Goal: Information Seeking & Learning: Understand process/instructions

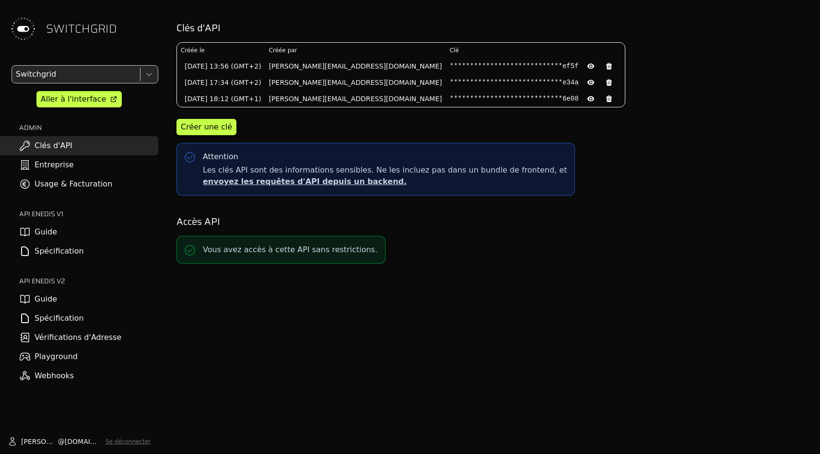
click at [49, 320] on link "Spécification" at bounding box center [79, 318] width 158 height 19
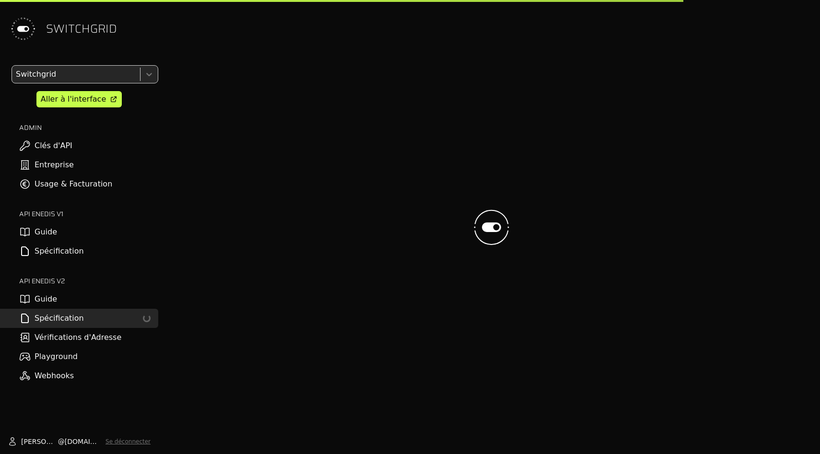
select select "**********"
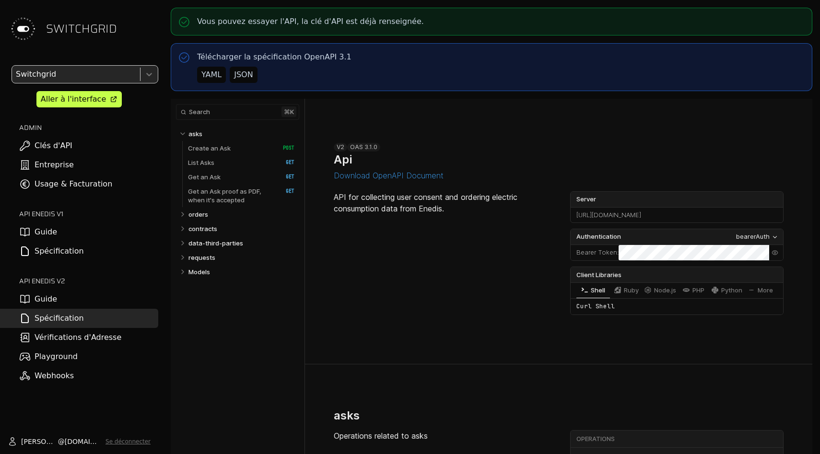
select select "**********"
click at [219, 144] on p "Create an Ask" at bounding box center [209, 148] width 43 height 9
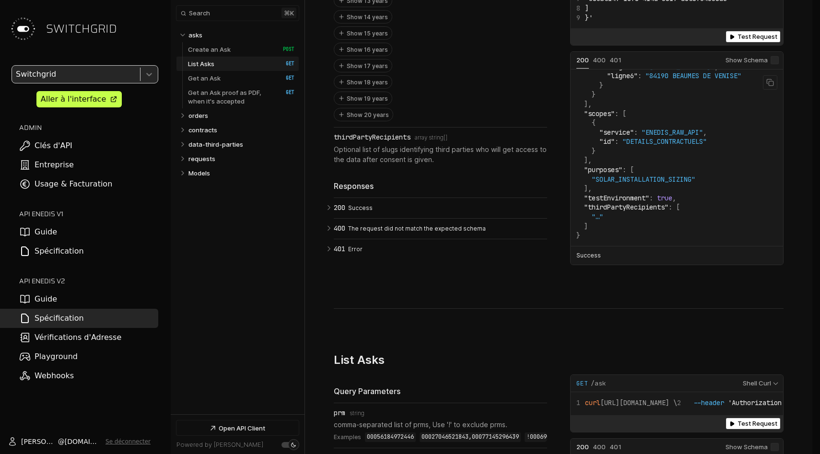
scroll to position [339, 0]
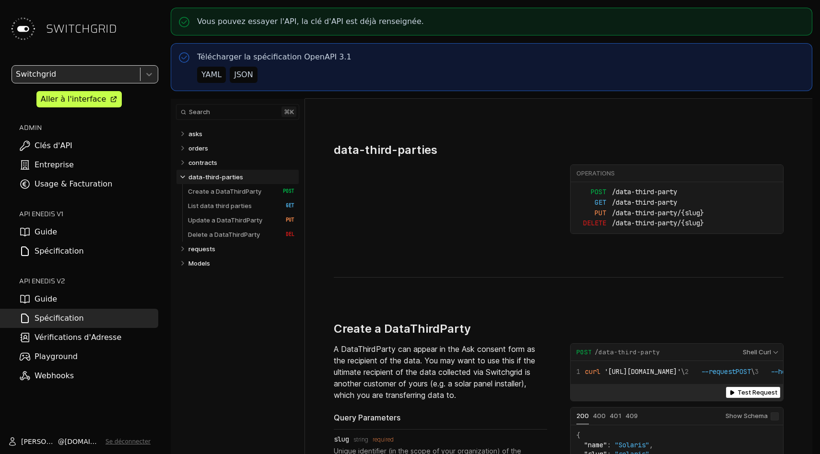
select select "**********"
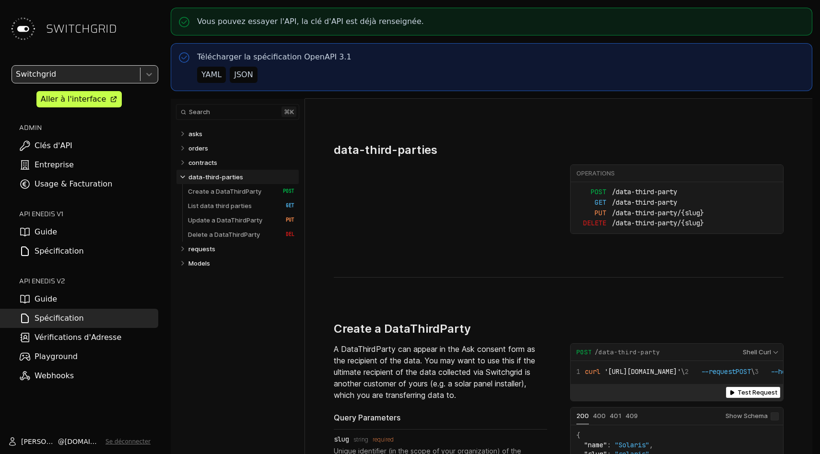
select select "**********"
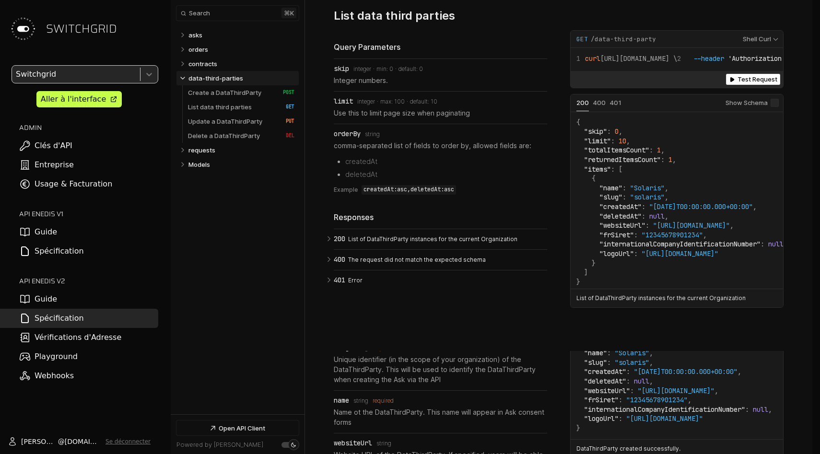
select select "**********"
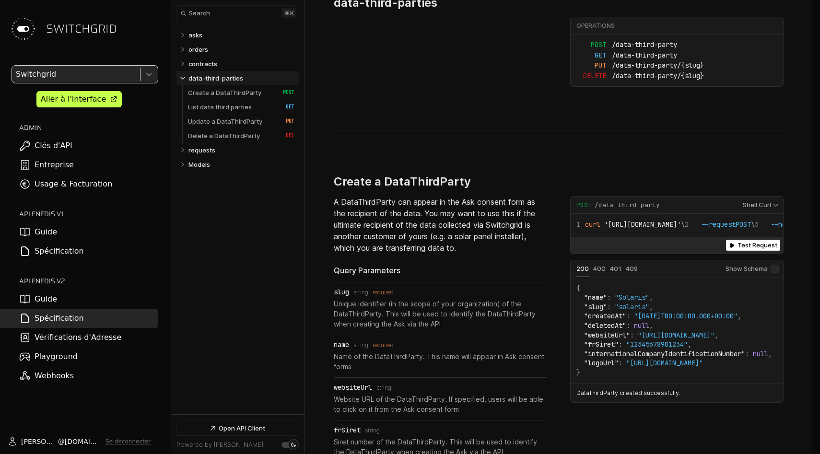
scroll to position [958, 0]
drag, startPoint x: 493, startPoint y: 230, endPoint x: 493, endPoint y: 235, distance: 5.3
click at [493, 234] on p "A DataThirdParty can appear in the Ask consent form as the recipient of the dat…" at bounding box center [440, 224] width 213 height 58
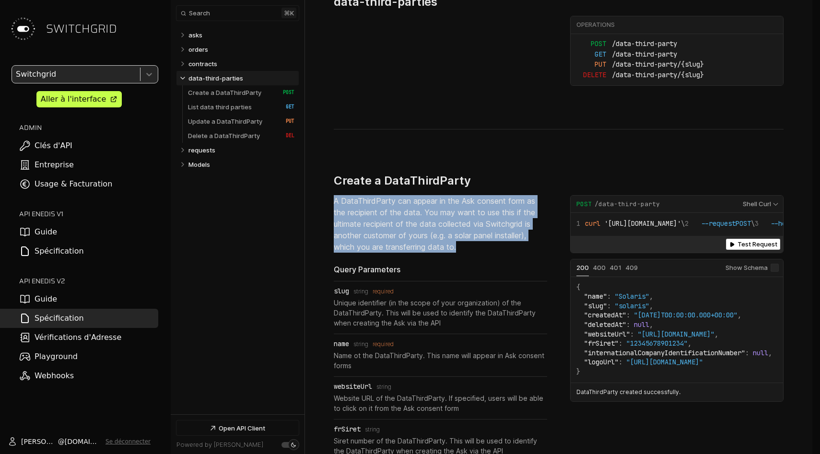
drag, startPoint x: 493, startPoint y: 235, endPoint x: 470, endPoint y: 157, distance: 81.6
click at [470, 158] on section "Create a DataThirdParty ​ # Copy link A DataThirdParty can appear in the Ask co…" at bounding box center [559, 423] width 450 height 588
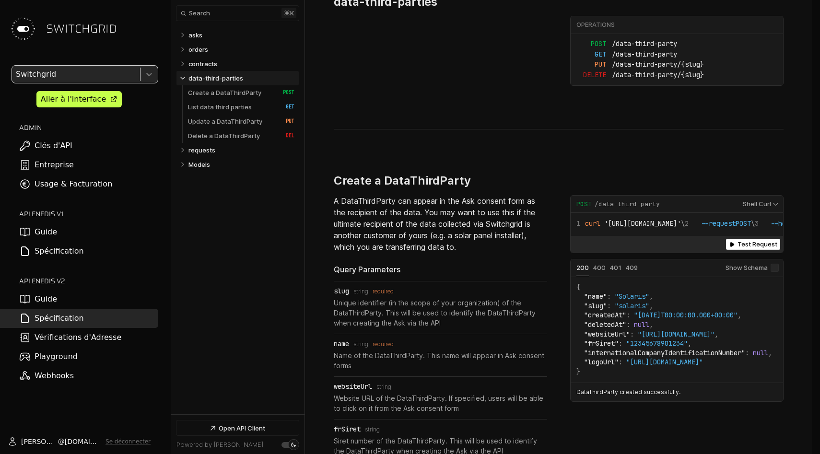
click at [470, 157] on section "Create a DataThirdParty ​ # Copy link A DataThirdParty can appear in the Ask co…" at bounding box center [559, 423] width 450 height 588
drag, startPoint x: 339, startPoint y: 238, endPoint x: 465, endPoint y: 238, distance: 126.6
click at [465, 238] on p "A DataThirdParty can appear in the Ask consent form as the recipient of the dat…" at bounding box center [440, 224] width 213 height 58
drag, startPoint x: 348, startPoint y: 191, endPoint x: 517, endPoint y: 191, distance: 168.8
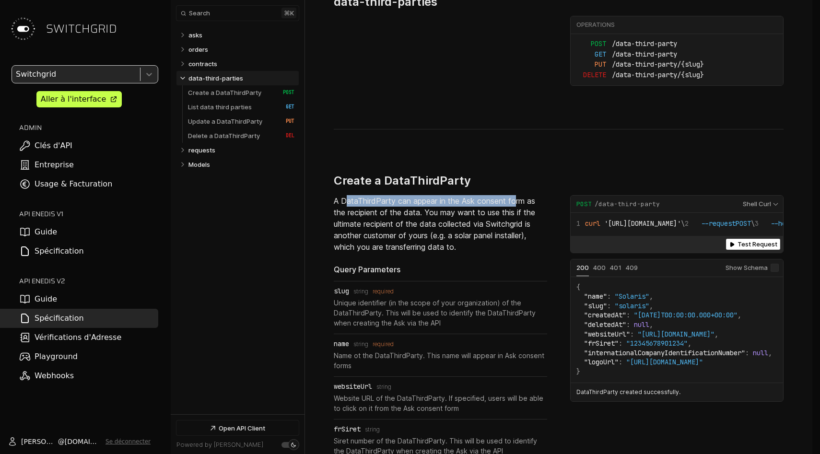
click at [517, 195] on p "A DataThirdParty can appear in the Ask consent form as the recipient of the dat…" at bounding box center [440, 224] width 213 height 58
drag, startPoint x: 359, startPoint y: 207, endPoint x: 399, endPoint y: 207, distance: 39.8
click at [399, 207] on p "A DataThirdParty can appear in the Ask consent form as the recipient of the dat…" at bounding box center [440, 224] width 213 height 58
click at [398, 207] on p "A DataThirdParty can appear in the Ask consent form as the recipient of the dat…" at bounding box center [440, 224] width 213 height 58
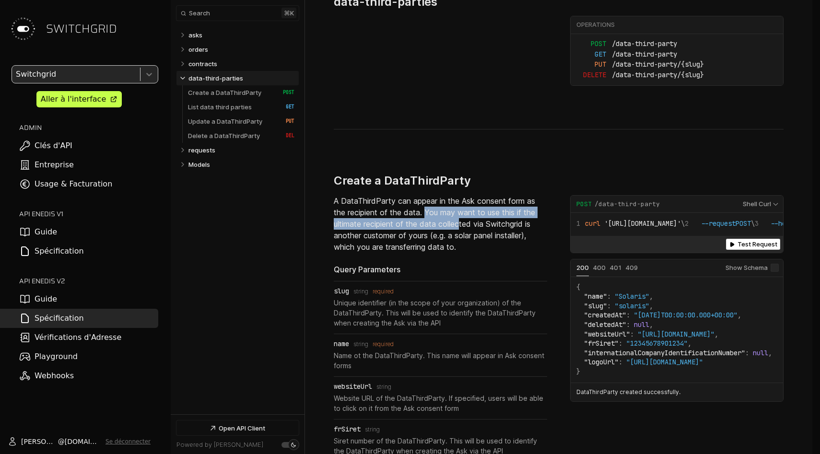
drag, startPoint x: 425, startPoint y: 203, endPoint x: 460, endPoint y: 219, distance: 38.9
click at [463, 219] on p "A DataThirdParty can appear in the Ask consent form as the recipient of the dat…" at bounding box center [440, 224] width 213 height 58
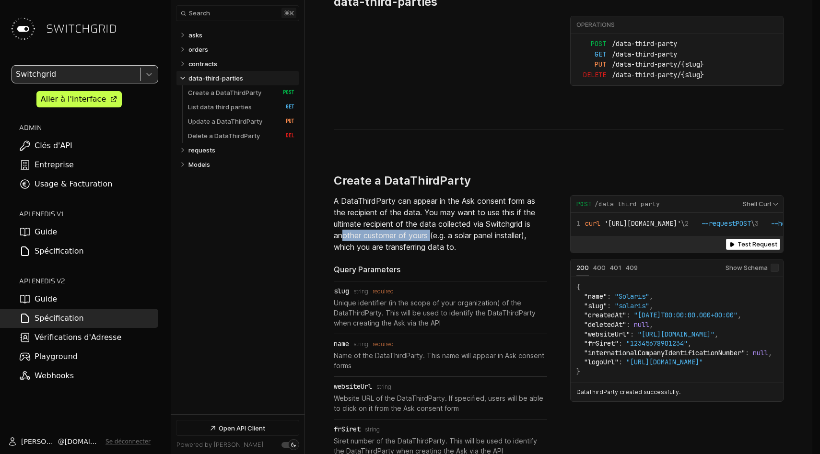
drag, startPoint x: 344, startPoint y: 229, endPoint x: 433, endPoint y: 229, distance: 89.2
click at [433, 229] on p "A DataThirdParty can appear in the Ask consent form as the recipient of the dat…" at bounding box center [440, 224] width 213 height 58
drag, startPoint x: 340, startPoint y: 239, endPoint x: 449, endPoint y: 239, distance: 109.3
click at [449, 239] on p "A DataThirdParty can appear in the Ask consent form as the recipient of the dat…" at bounding box center [440, 224] width 213 height 58
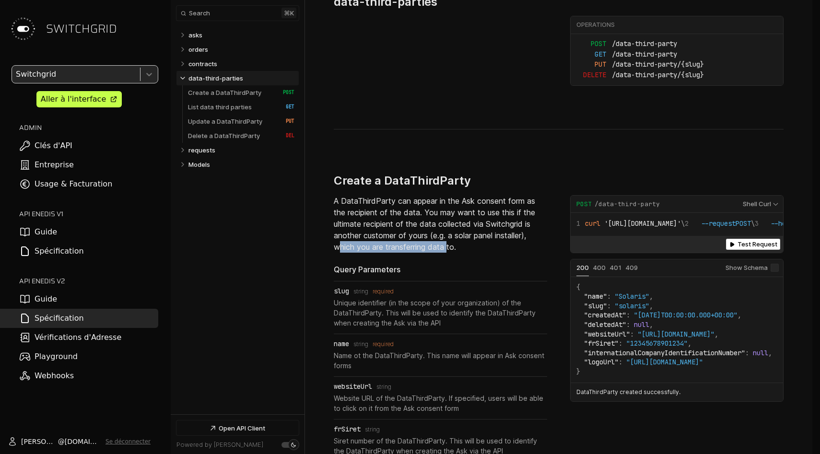
click at [449, 239] on p "A DataThirdParty can appear in the Ask consent form as the recipient of the dat…" at bounding box center [440, 224] width 213 height 58
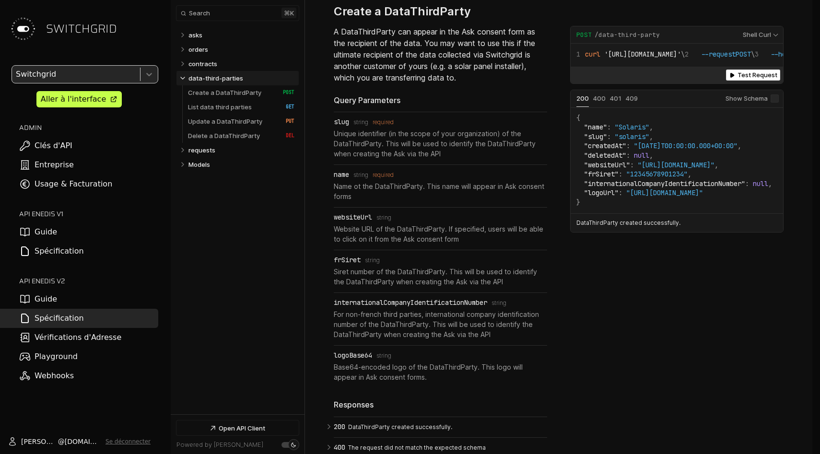
scroll to position [1129, 0]
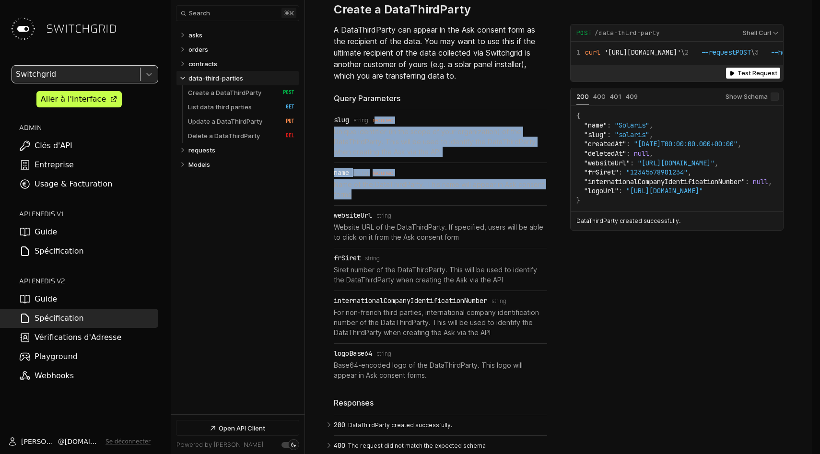
drag, startPoint x: 421, startPoint y: 103, endPoint x: 426, endPoint y: 192, distance: 88.9
click at [426, 192] on ul "slug Type: string required Unique identifier (in the scope of your organization…" at bounding box center [440, 248] width 213 height 277
click at [426, 192] on li "name Type: string required Name ot the DataThirdParty. This name will appear in…" at bounding box center [440, 184] width 213 height 42
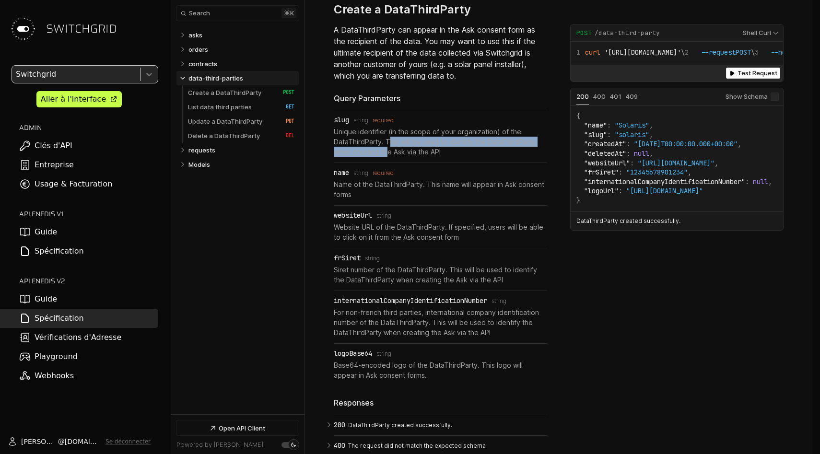
drag, startPoint x: 388, startPoint y: 134, endPoint x: 386, endPoint y: 143, distance: 9.4
click at [386, 143] on p "Unique identifier (in the scope of your organization) of the DataThirdParty. Th…" at bounding box center [440, 142] width 213 height 30
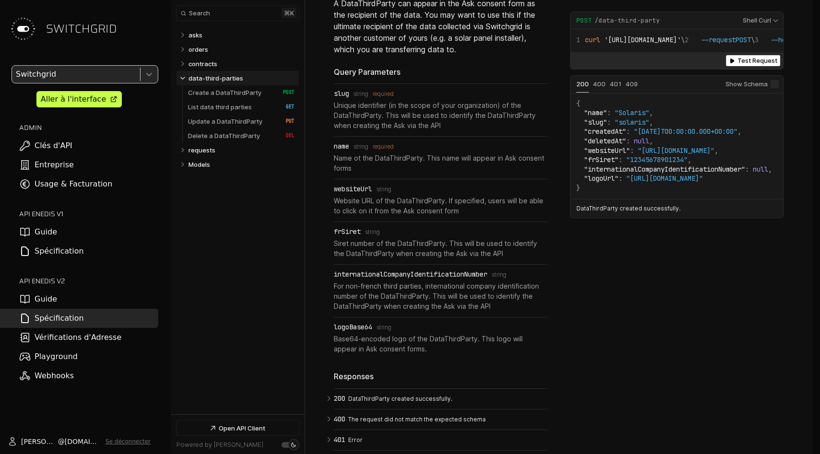
scroll to position [1156, 0]
drag, startPoint x: 350, startPoint y: 148, endPoint x: 473, endPoint y: 148, distance: 122.8
click at [473, 152] on p "Name ot the DataThirdParty. This name will appear in Ask consent forms" at bounding box center [440, 162] width 213 height 20
drag, startPoint x: 473, startPoint y: 148, endPoint x: 376, endPoint y: 148, distance: 96.4
click at [377, 152] on p "Name ot the DataThirdParty. This name will appear in Ask consent forms" at bounding box center [440, 162] width 213 height 20
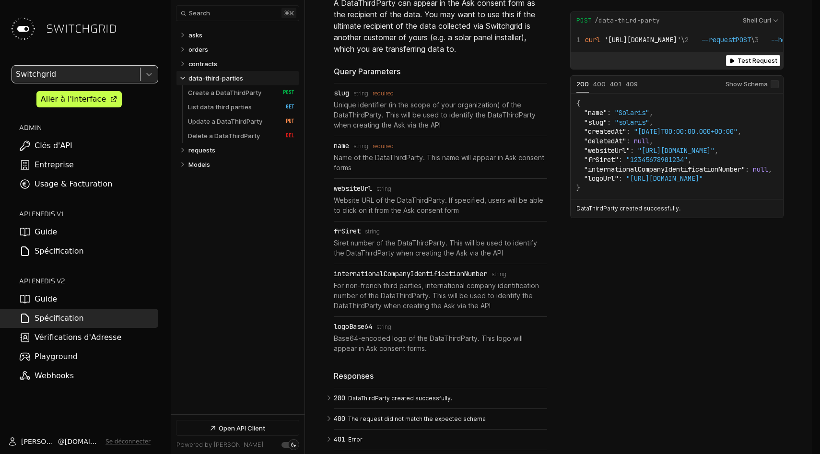
click at [376, 152] on p "Name ot the DataThirdParty. This name will appear in Ask consent forms" at bounding box center [440, 162] width 213 height 20
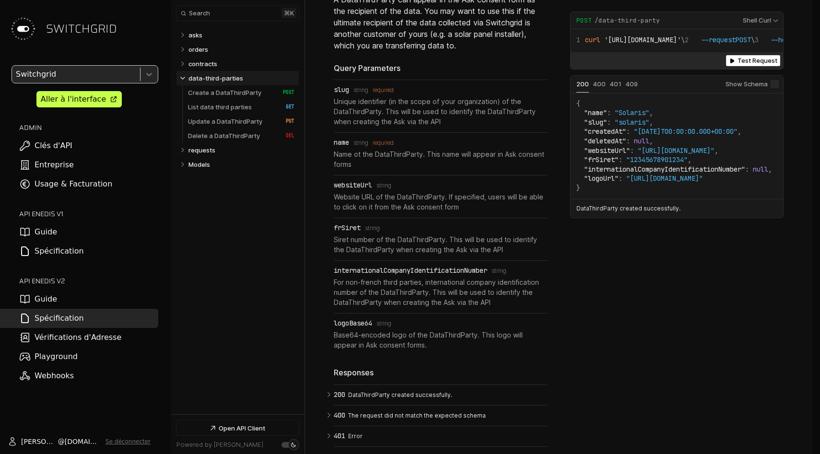
scroll to position [1161, 0]
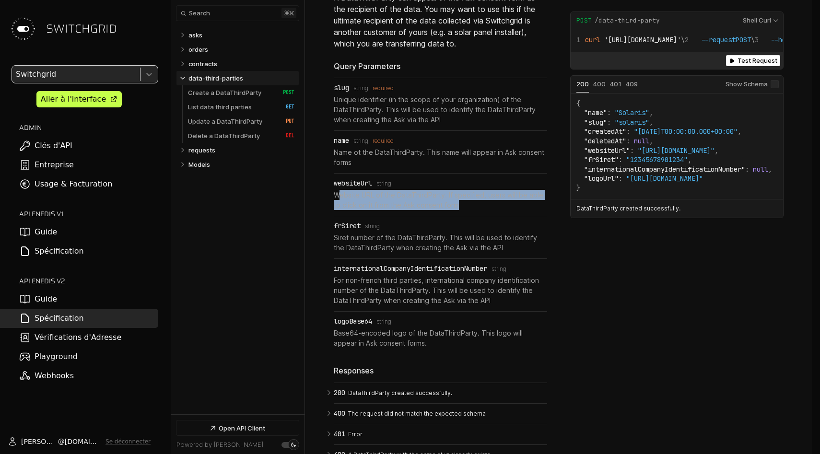
drag, startPoint x: 338, startPoint y: 184, endPoint x: 488, endPoint y: 191, distance: 149.8
click at [488, 191] on p "Website URL of the DataThirdParty. If specified, users will be able to click on…" at bounding box center [440, 200] width 213 height 20
click at [487, 191] on p "Website URL of the DataThirdParty. If specified, users will be able to click on…" at bounding box center [440, 200] width 213 height 20
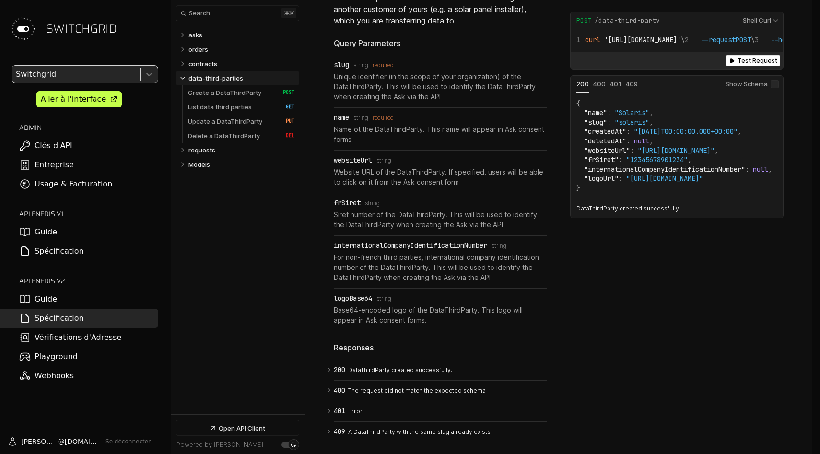
scroll to position [1187, 0]
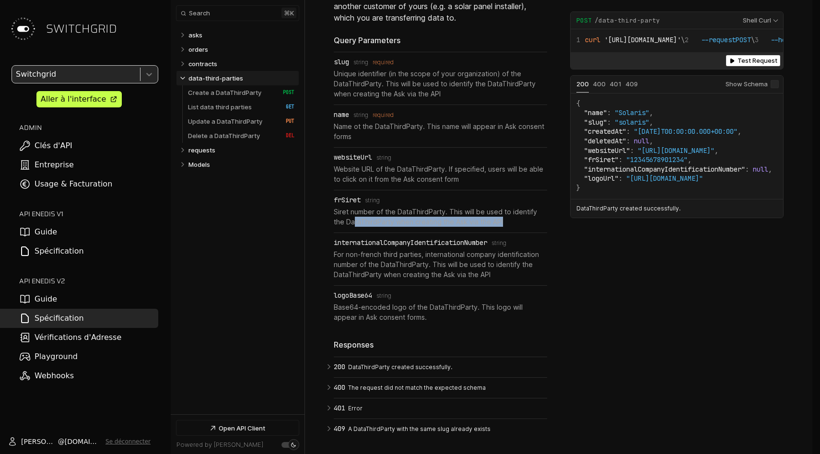
drag, startPoint x: 513, startPoint y: 215, endPoint x: 352, endPoint y: 215, distance: 160.2
click at [352, 215] on p "Siret number of the DataThirdParty. This will be used to identify the DataThird…" at bounding box center [440, 217] width 213 height 20
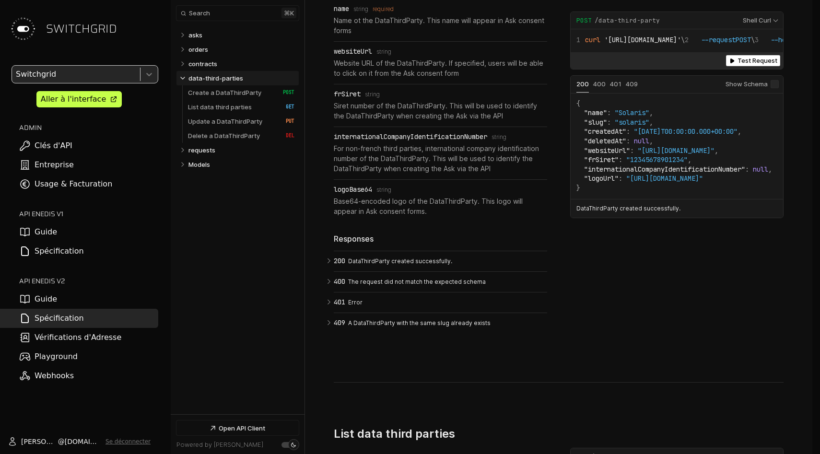
scroll to position [1298, 0]
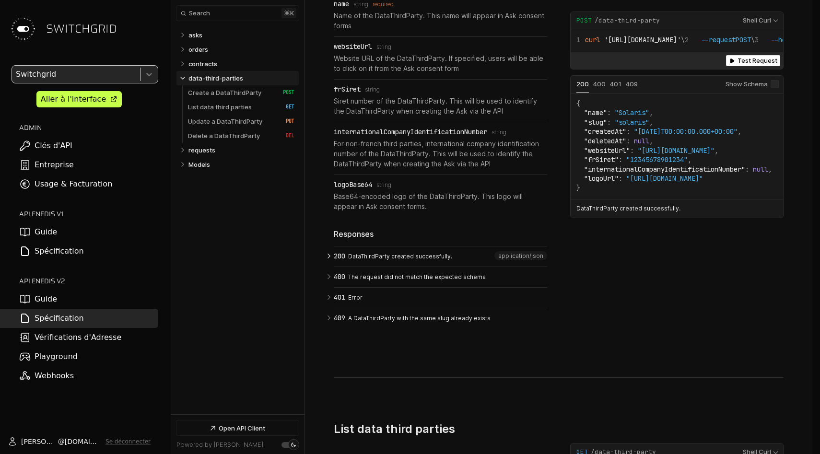
click at [351, 252] on p "DataThirdParty created successfully." at bounding box center [446, 256] width 196 height 9
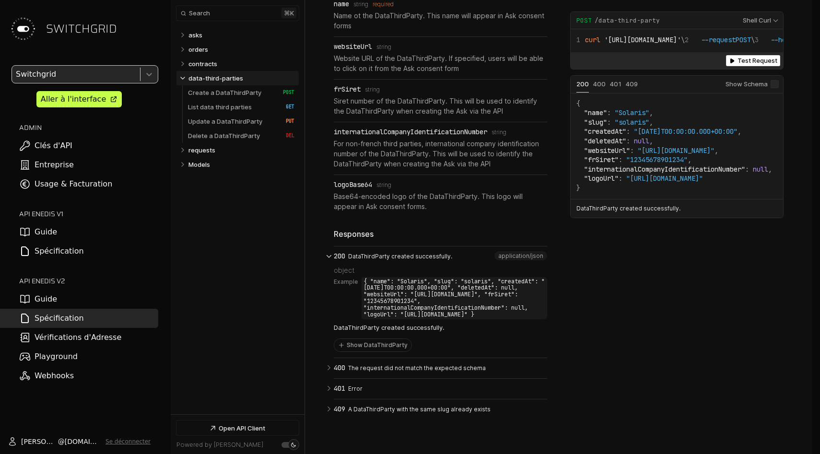
click at [351, 247] on button "200 DataThirdParty created successfully." at bounding box center [440, 253] width 213 height 14
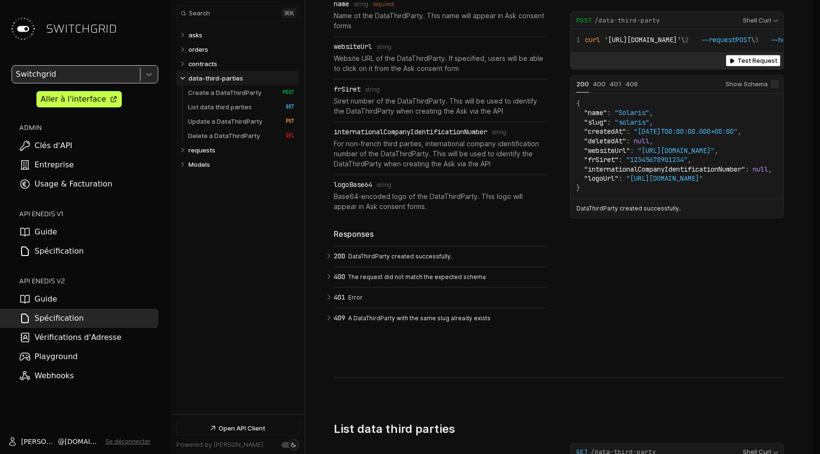
click at [269, 194] on nav "Expand asks   asks Expand orders   orders Expand contracts   contracts Collapse…" at bounding box center [238, 218] width 134 height 391
click at [108, 306] on link "Guide" at bounding box center [79, 299] width 158 height 19
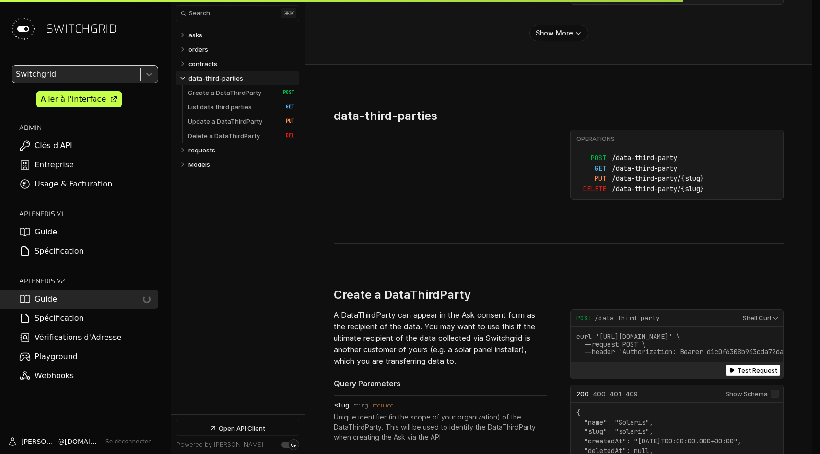
scroll to position [1752, 0]
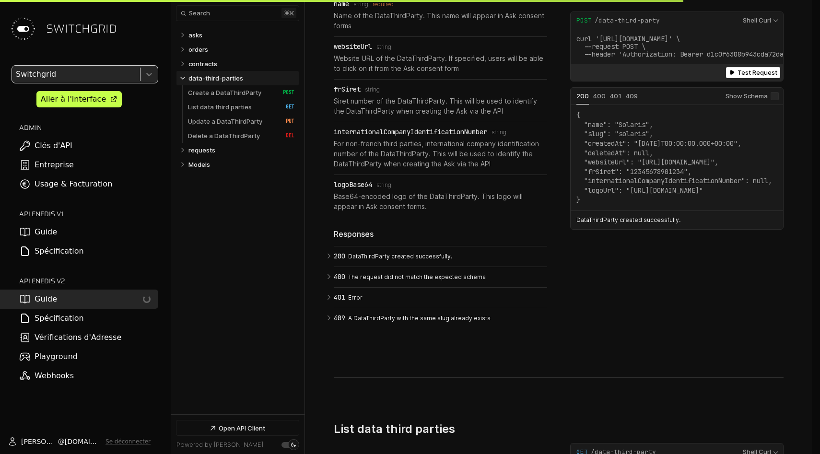
click at [108, 299] on link "Guide Loading..." at bounding box center [79, 299] width 158 height 19
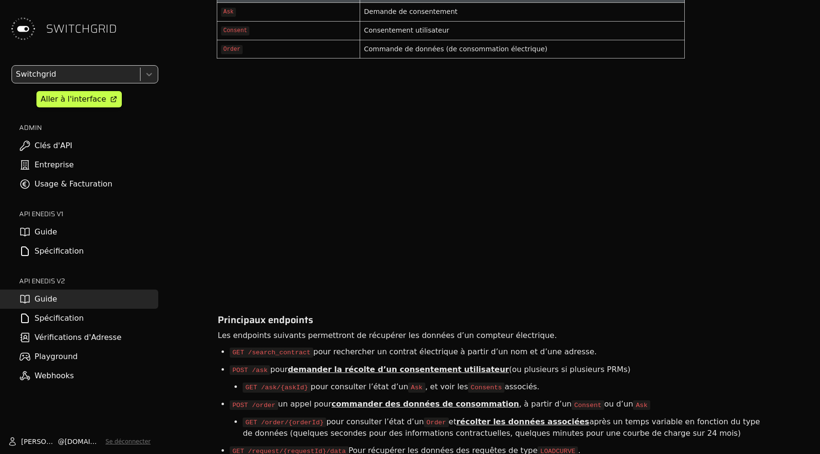
scroll to position [399, 0]
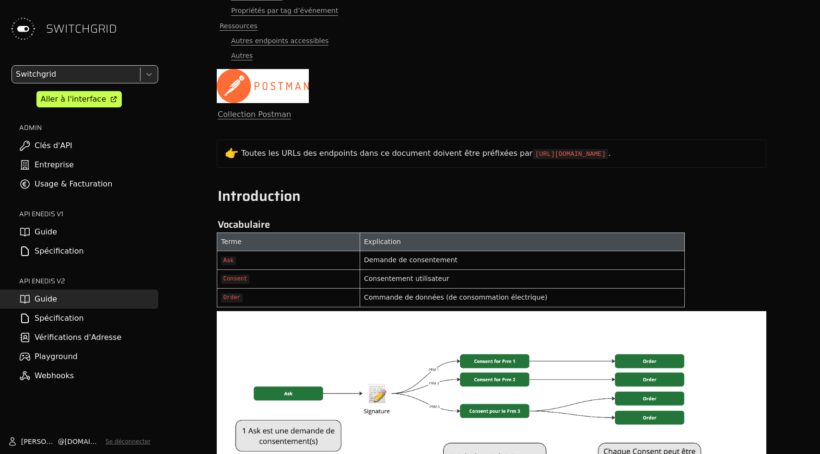
click at [275, 83] on img at bounding box center [263, 86] width 92 height 34
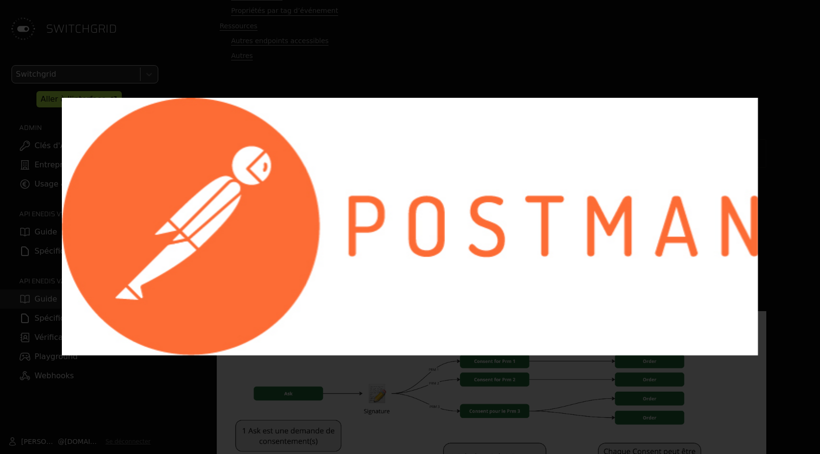
click at [275, 83] on div at bounding box center [410, 227] width 820 height 454
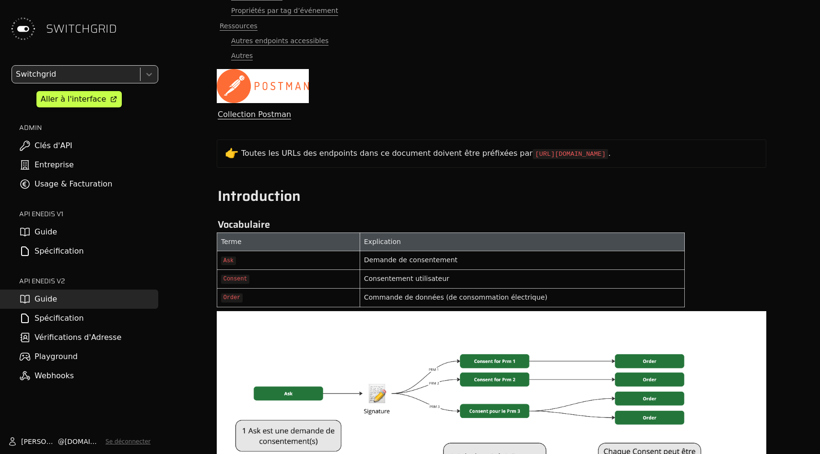
click at [259, 117] on link "Collection Postman" at bounding box center [254, 115] width 73 height 10
